Goal: Navigation & Orientation: Find specific page/section

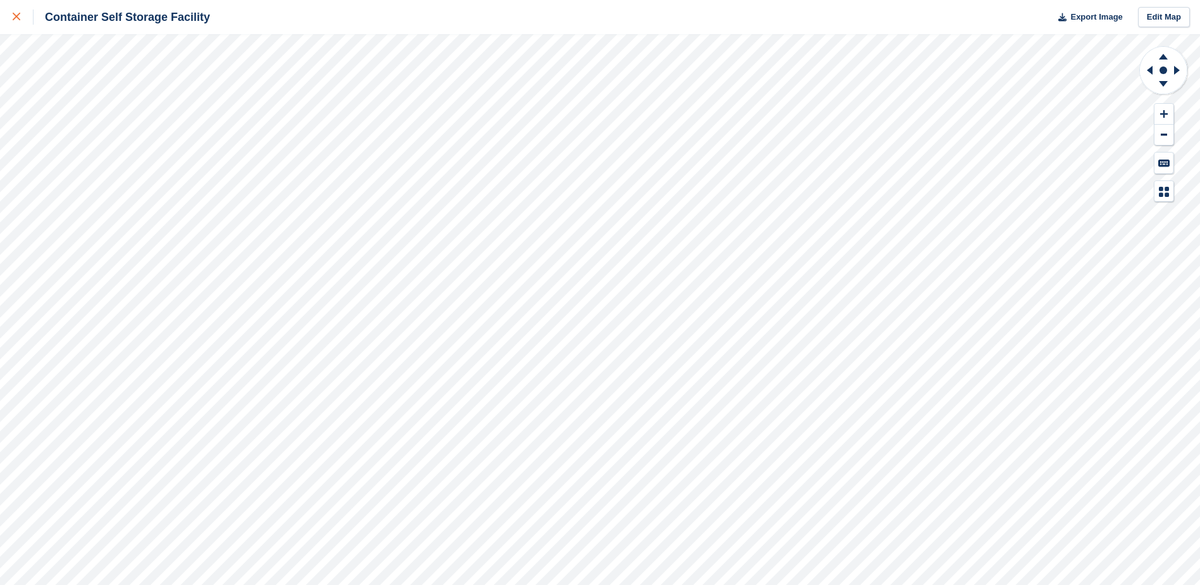
click at [25, 13] on div at bounding box center [23, 16] width 21 height 15
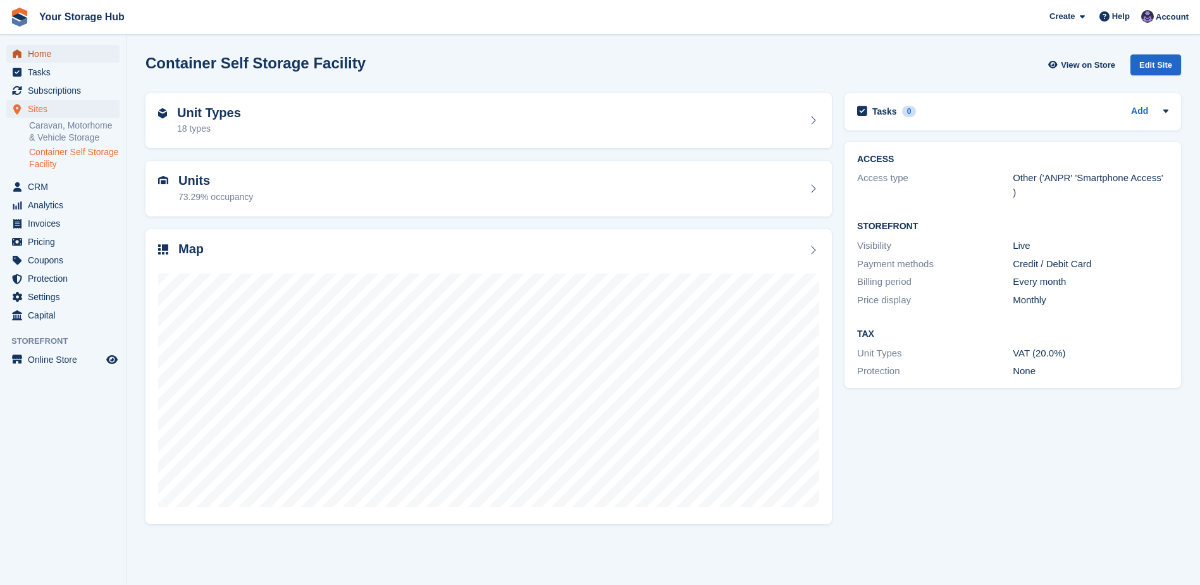
click at [46, 49] on span "Home" at bounding box center [66, 54] width 76 height 18
